Goal: Book appointment/travel/reservation

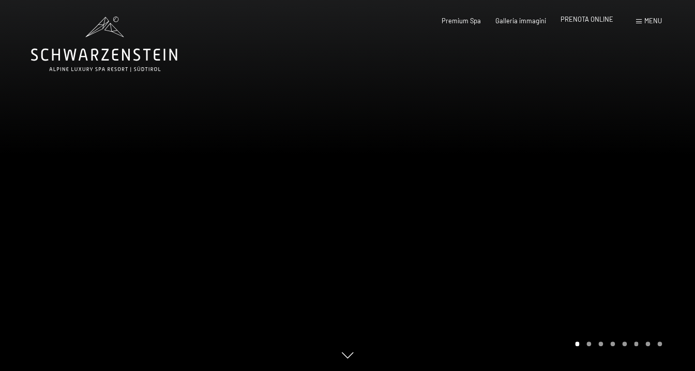
click at [599, 23] on span "PRENOTA ONLINE" at bounding box center [586, 19] width 53 height 8
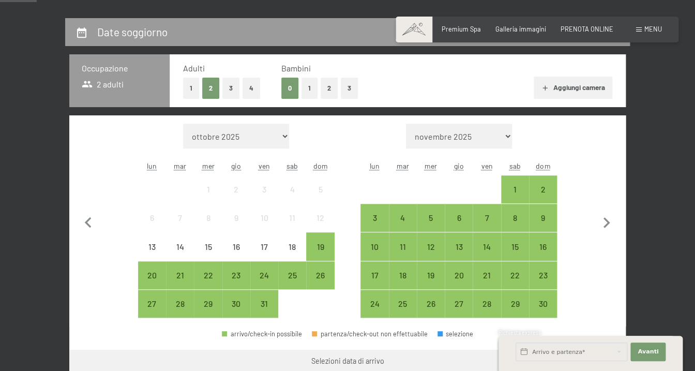
scroll to position [189, 0]
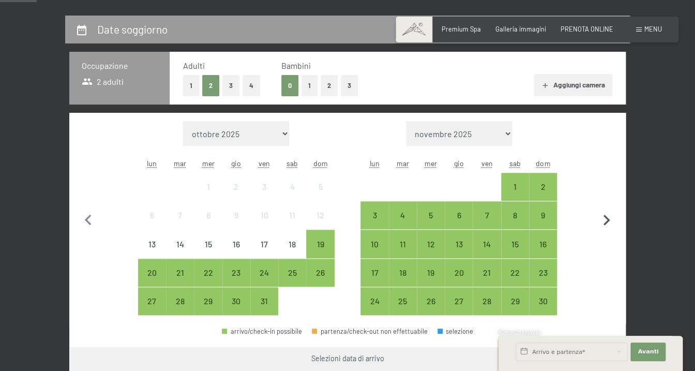
click at [605, 222] on icon "button" at bounding box center [607, 220] width 22 height 22
select select "2025-11-01"
select select "2025-12-01"
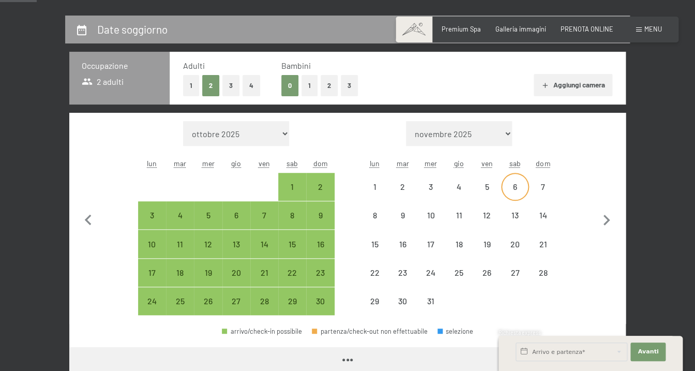
click at [508, 187] on div "6" at bounding box center [515, 195] width 26 height 26
select select "2025-11-01"
select select "2025-12-01"
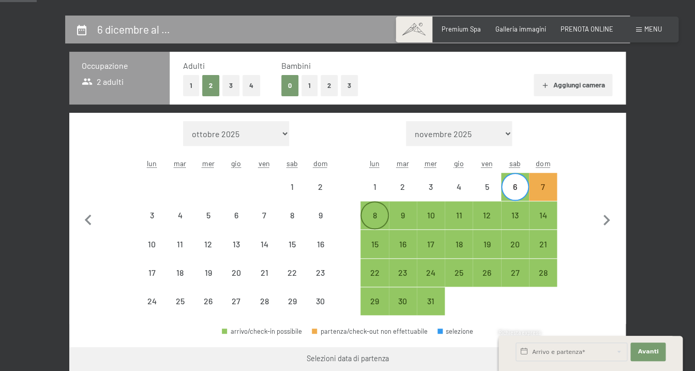
click at [379, 210] on div "8" at bounding box center [374, 215] width 26 height 26
select select "2025-11-01"
select select "2025-12-01"
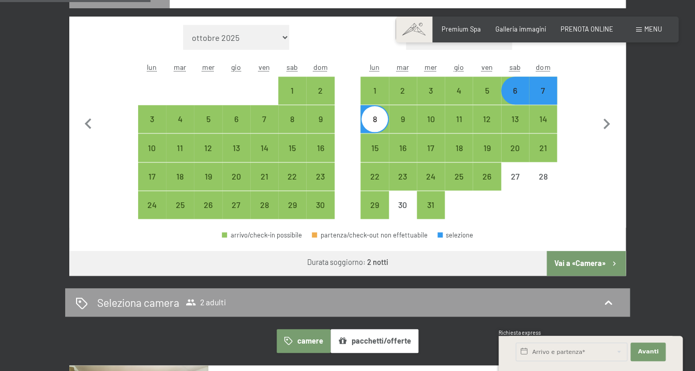
scroll to position [285, 0]
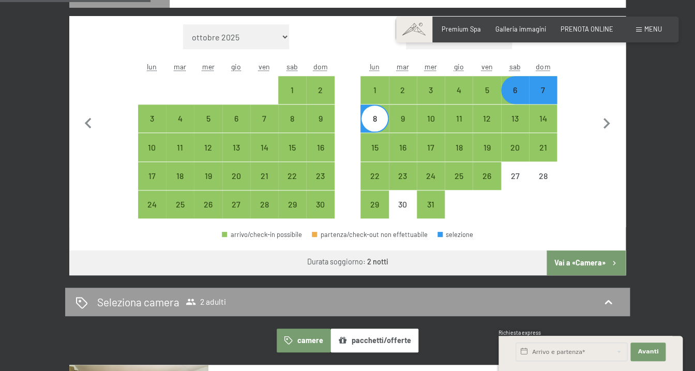
click at [569, 264] on button "Vai a «Camera»" at bounding box center [585, 262] width 79 height 25
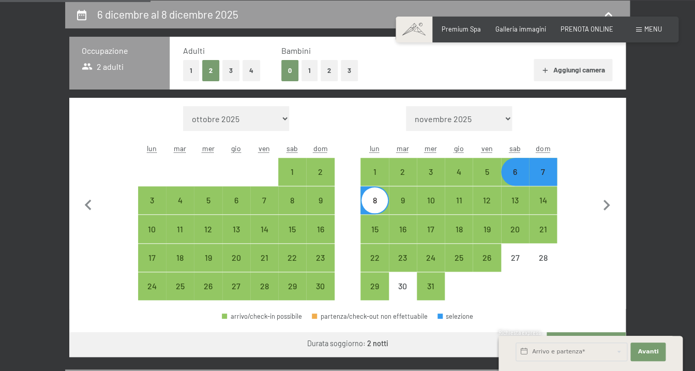
select select "2025-11-01"
select select "2025-12-01"
